Goal: Understand process/instructions: Learn how to perform a task or action

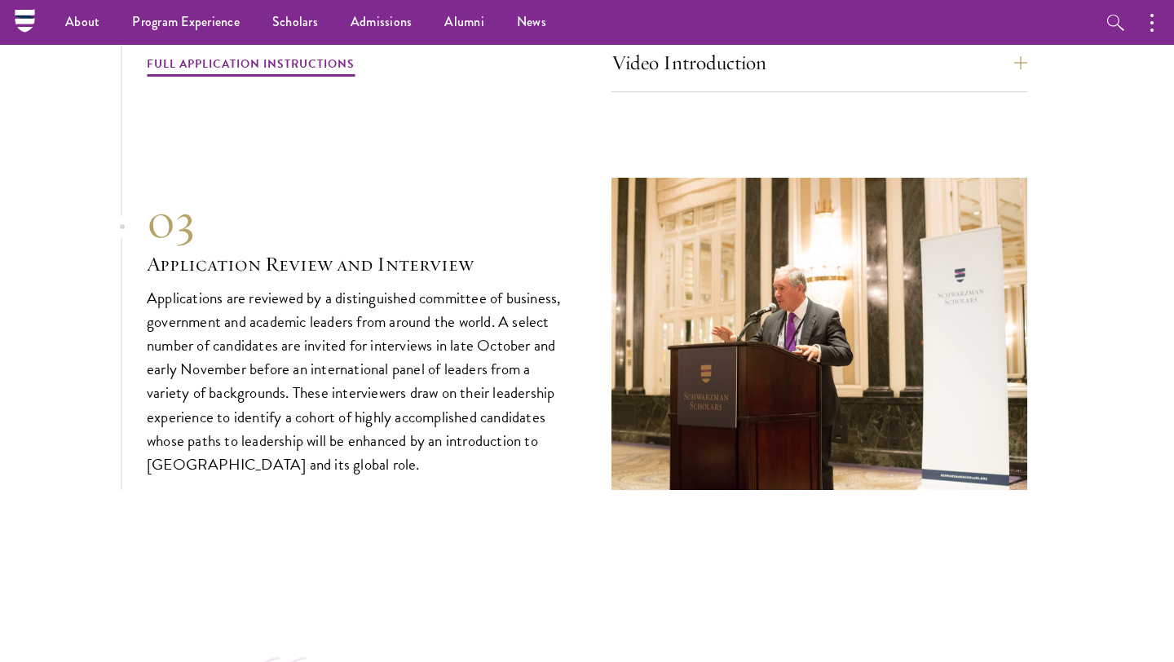
scroll to position [4215, 0]
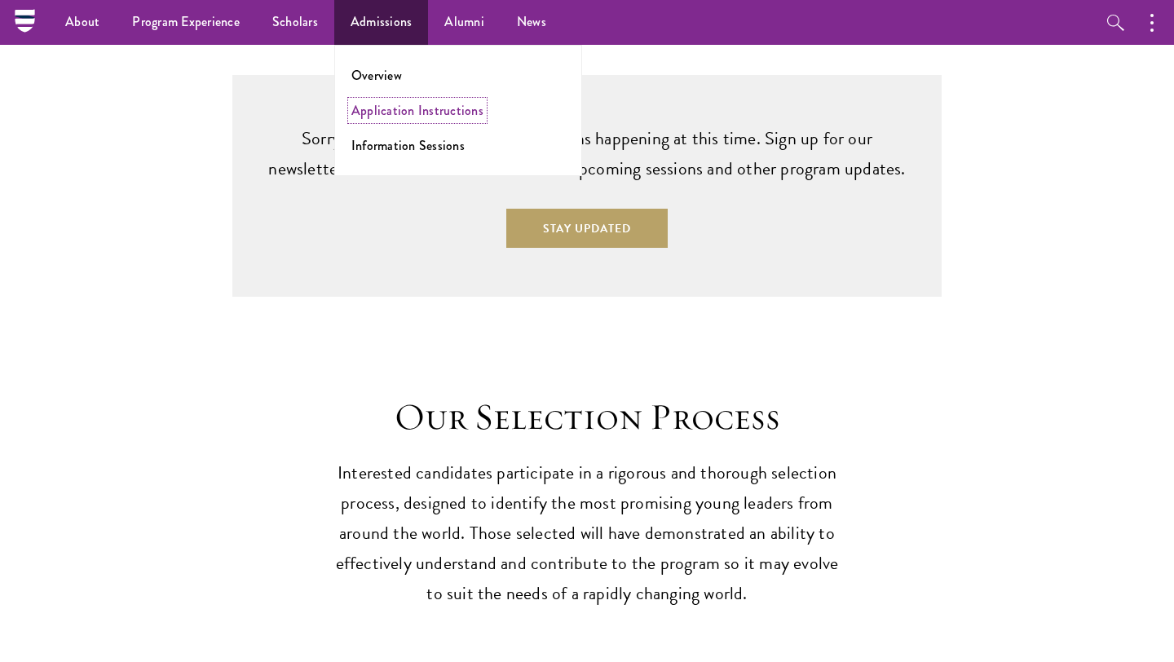
click at [419, 107] on link "Application Instructions" at bounding box center [417, 110] width 132 height 19
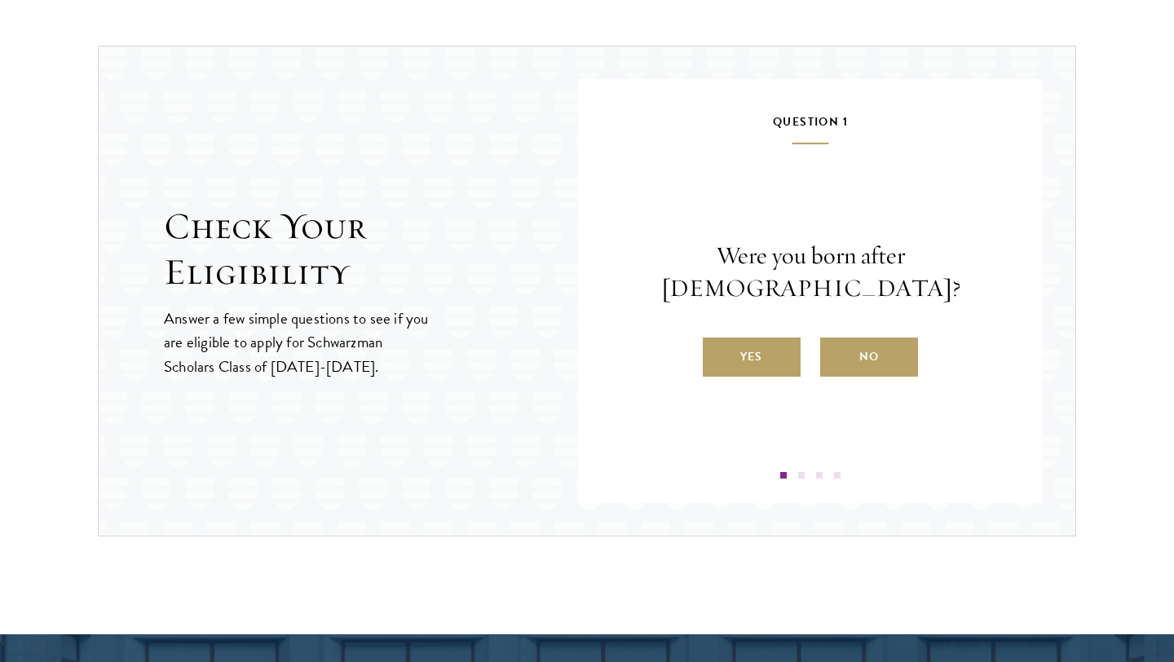
scroll to position [1681, 0]
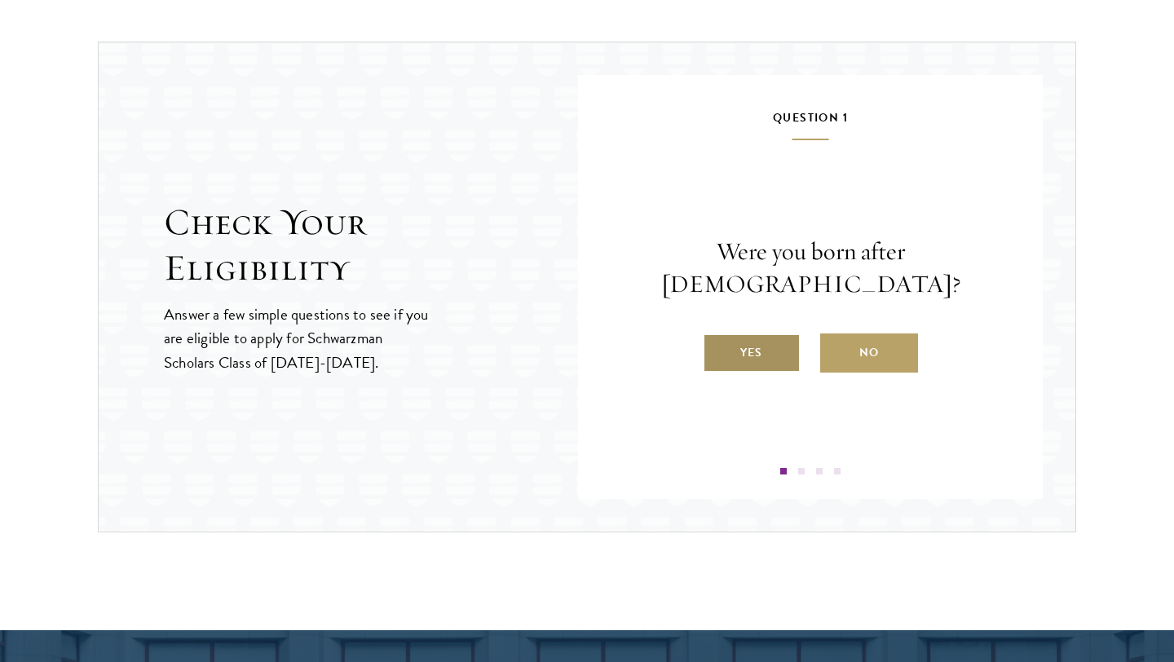
click at [759, 340] on label "Yes" at bounding box center [752, 352] width 98 height 39
click at [717, 340] on input "Yes" at bounding box center [710, 342] width 15 height 15
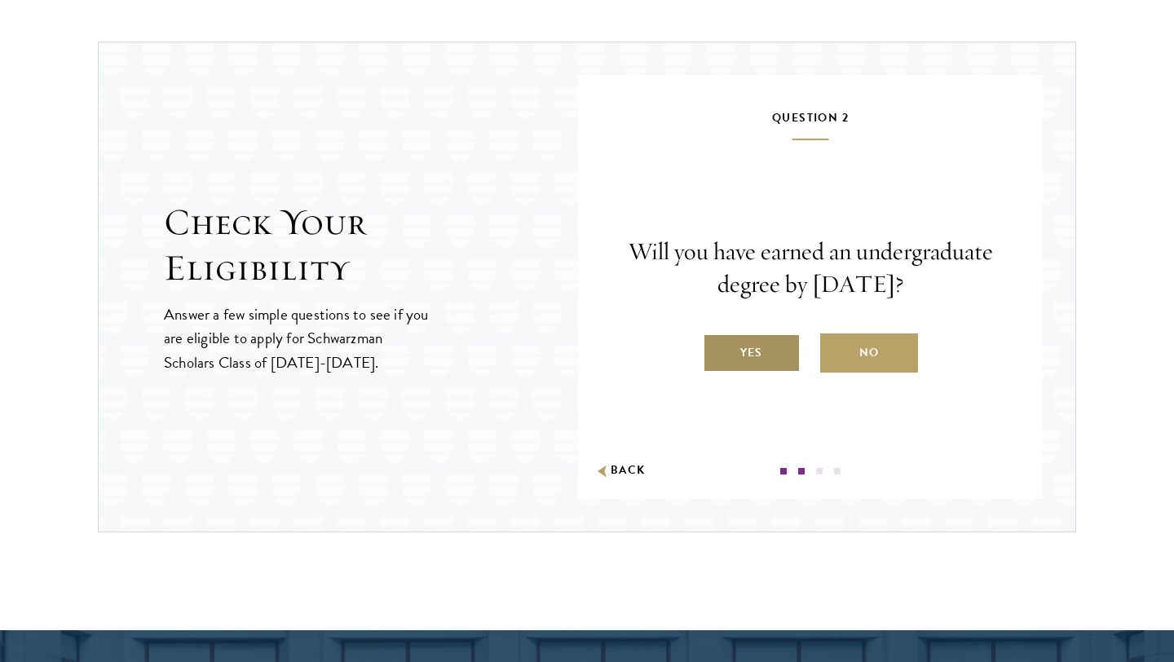
click at [752, 350] on label "Yes" at bounding box center [752, 352] width 98 height 39
click at [717, 350] on input "Yes" at bounding box center [710, 342] width 15 height 15
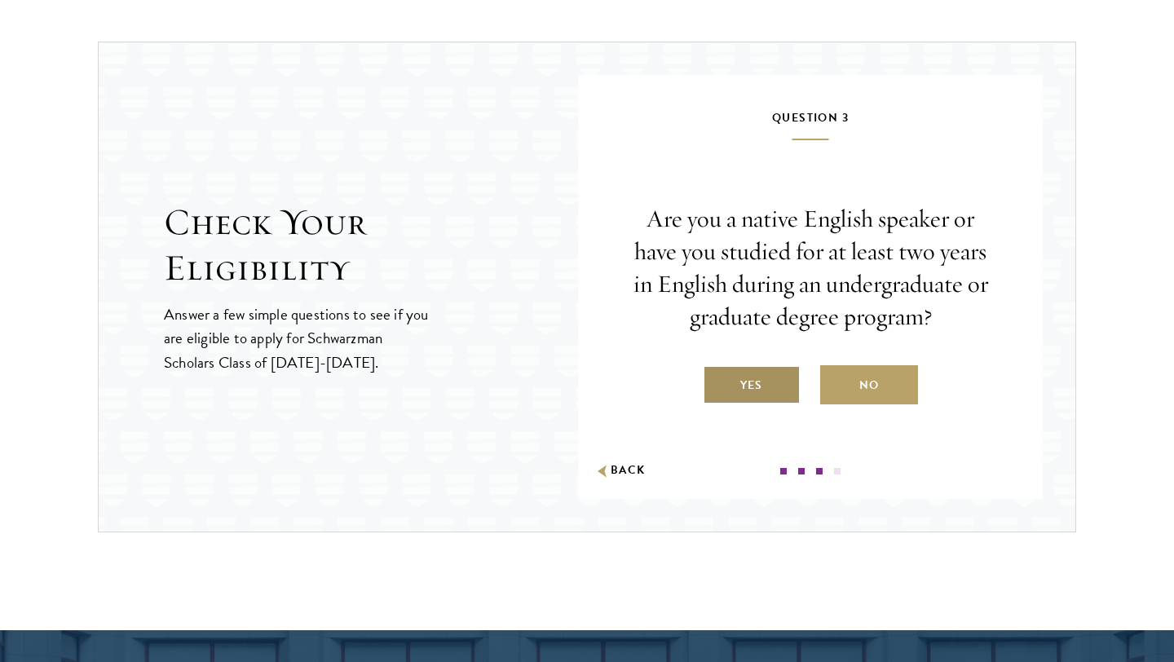
click at [754, 377] on label "Yes" at bounding box center [752, 384] width 98 height 39
click at [717, 377] on input "Yes" at bounding box center [710, 375] width 15 height 15
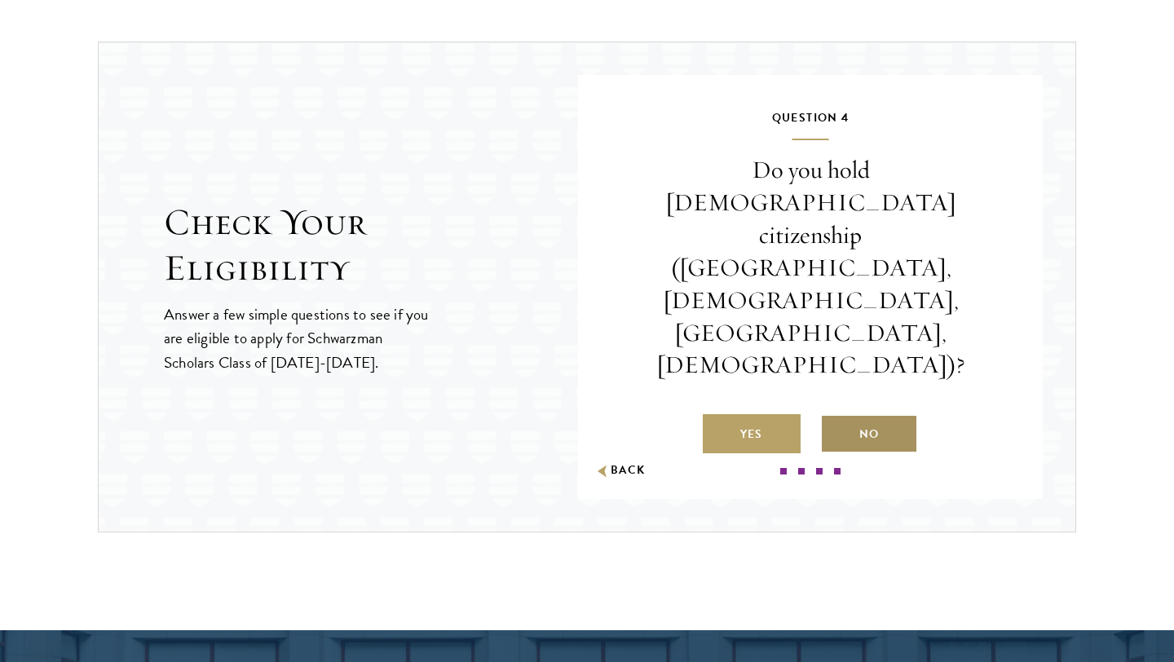
click at [853, 414] on label "No" at bounding box center [869, 433] width 98 height 39
click at [835, 416] on input "No" at bounding box center [827, 423] width 15 height 15
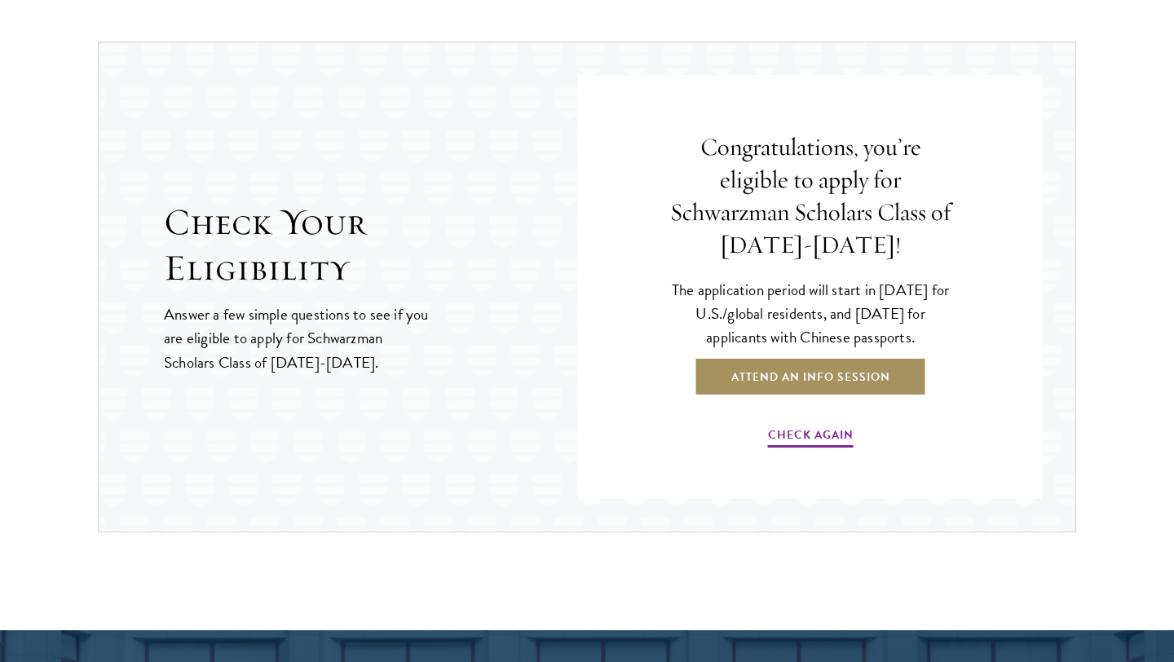
click at [815, 380] on link "Attend an Info Session" at bounding box center [810, 376] width 232 height 39
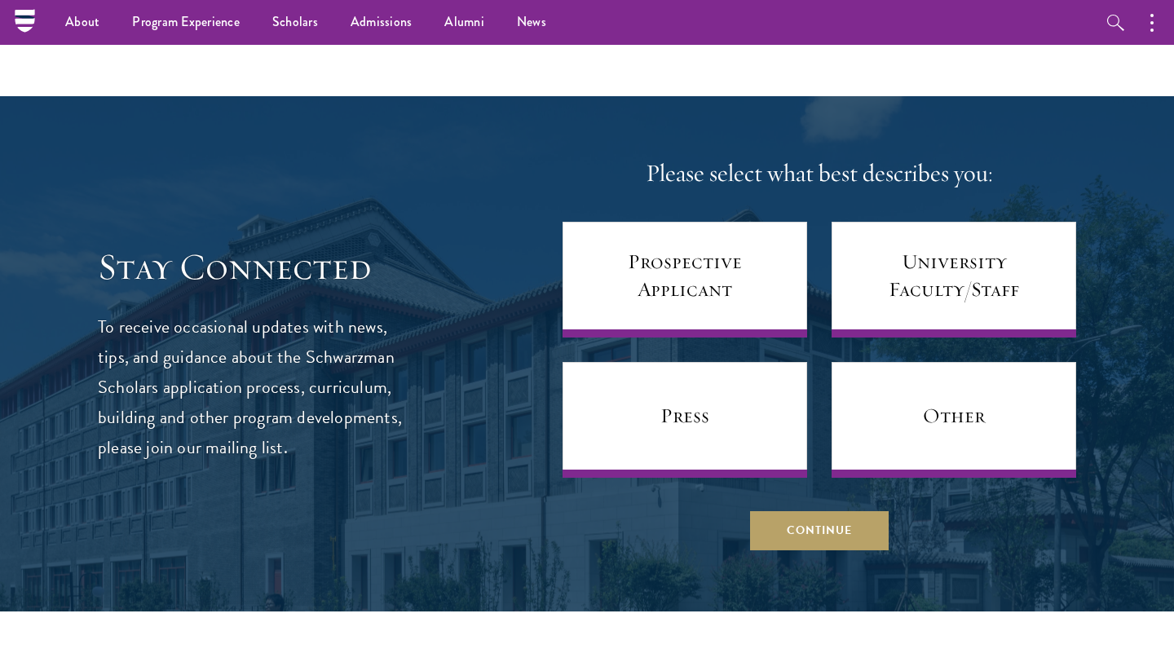
scroll to position [6330, 0]
